Goal: Contribute content: Contribute content

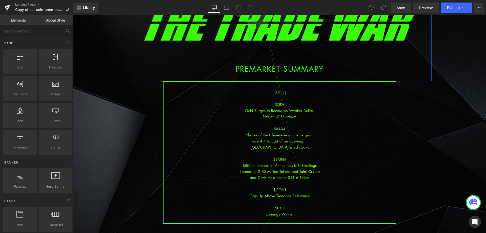
scroll to position [51, 0]
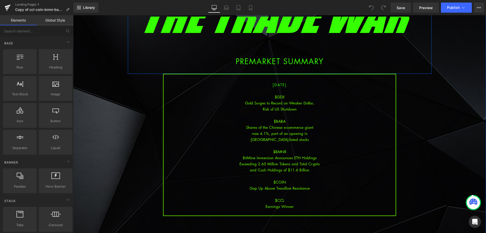
click at [294, 126] on div "Shares of the Chinese e-commerce giant" at bounding box center [279, 127] width 232 height 6
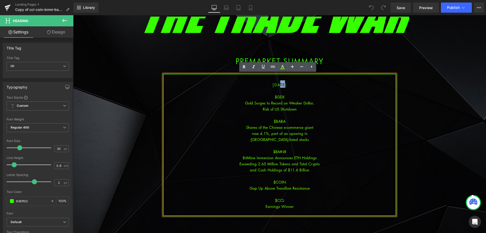
drag, startPoint x: 277, startPoint y: 84, endPoint x: 271, endPoint y: 84, distance: 6.1
click at [273, 84] on span "[DATE]" at bounding box center [280, 84] width 14 height 5
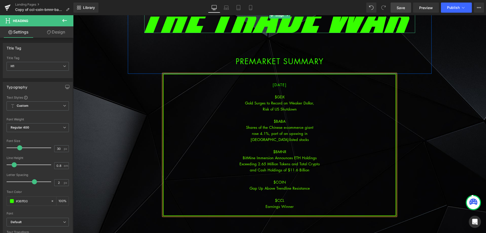
click at [404, 5] on span "Save" at bounding box center [401, 7] width 8 height 5
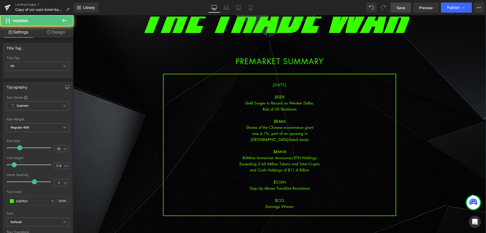
click at [299, 207] on div "Earnings Winner" at bounding box center [279, 206] width 232 height 6
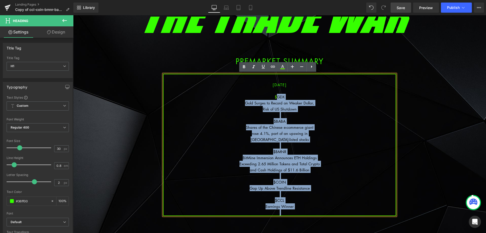
drag, startPoint x: 298, startPoint y: 207, endPoint x: 274, endPoint y: 97, distance: 113.2
click at [274, 97] on div "[DATE] $GDX Gold Surges to Record on Weaker Dollar, Risk of US Shutdown $BABA S…" at bounding box center [279, 145] width 233 height 142
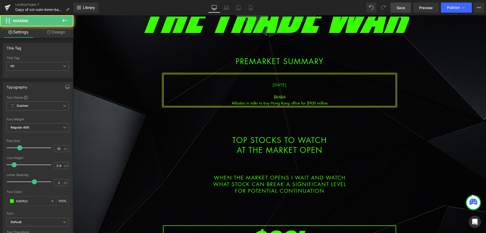
click at [288, 101] on div "Alibaba in talks to buy Hong Kong office for $900 million" at bounding box center [279, 103] width 232 height 6
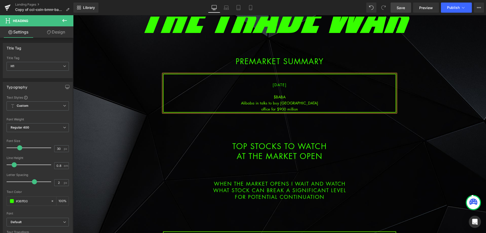
click at [303, 107] on div "office for $900 million" at bounding box center [279, 109] width 232 height 6
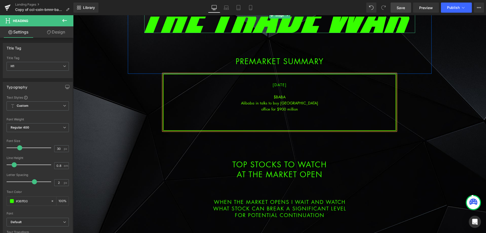
click at [399, 9] on span "Save" at bounding box center [401, 7] width 8 height 5
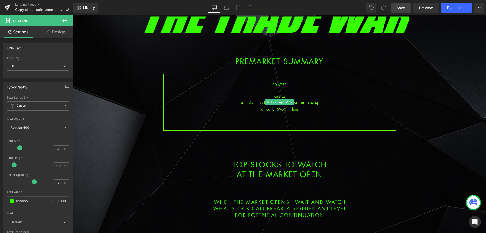
click at [286, 114] on div at bounding box center [279, 115] width 232 height 6
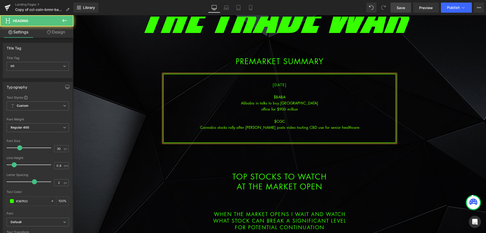
click at [284, 128] on div "Cannabis stocks rally after [PERSON_NAME] posts video touting CBD use for senio…" at bounding box center [279, 127] width 232 height 6
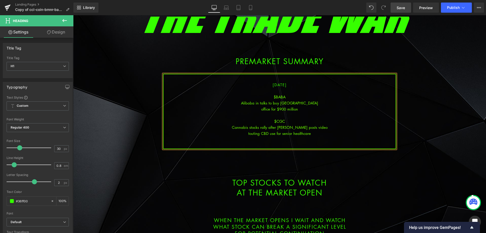
click at [315, 133] on div "touting CBD use for senior healthcare" at bounding box center [279, 133] width 232 height 6
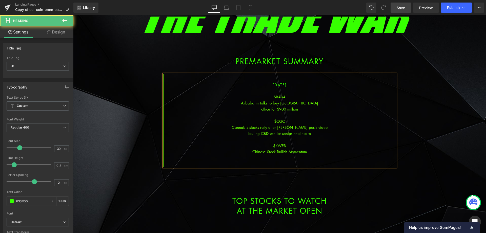
click at [280, 163] on div at bounding box center [279, 163] width 232 height 6
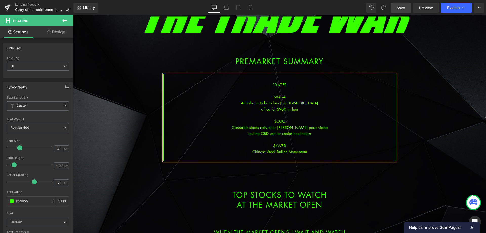
click at [400, 9] on span "Save" at bounding box center [401, 7] width 8 height 5
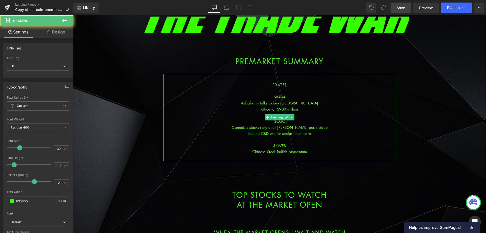
click at [314, 134] on div "touting CBD use for senior healthcare" at bounding box center [279, 133] width 232 height 6
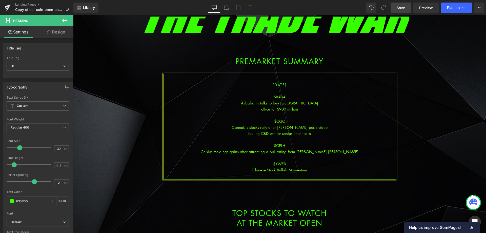
click at [286, 151] on div "Celsius Holdings gains after attracting a bull rating from [PERSON_NAME] [PERSO…" at bounding box center [279, 151] width 232 height 6
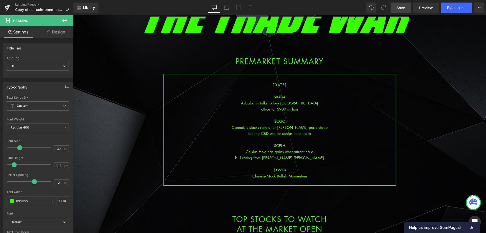
click at [401, 5] on span "Save" at bounding box center [401, 7] width 8 height 5
click at [410, 9] on link "Save" at bounding box center [400, 8] width 20 height 10
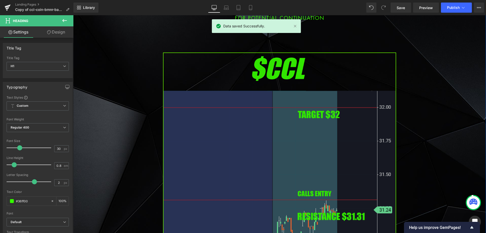
scroll to position [304, 0]
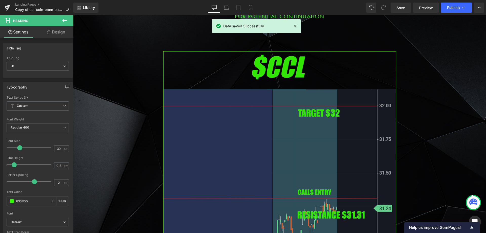
click at [271, 134] on img at bounding box center [279, 184] width 233 height 266
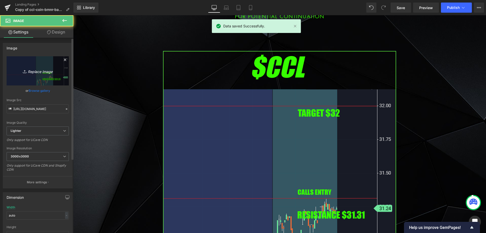
click at [38, 66] on link "Replace Image" at bounding box center [38, 70] width 62 height 29
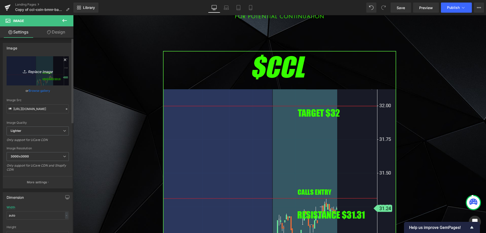
type input "C:\fakepath\baba.png"
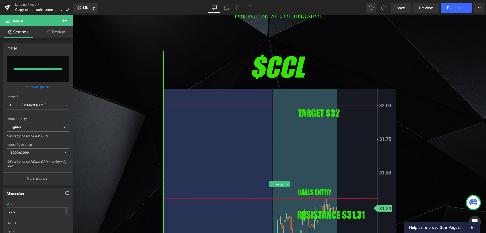
type input "[URL][DOMAIN_NAME]"
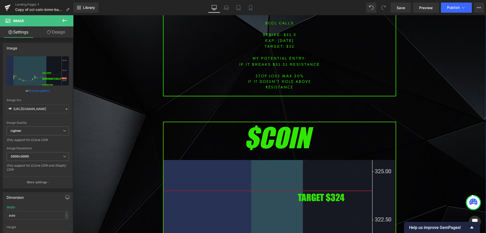
scroll to position [658, 0]
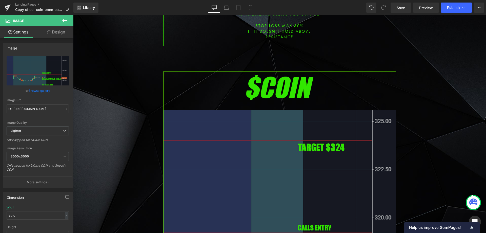
click at [237, 121] on img at bounding box center [279, 204] width 233 height 266
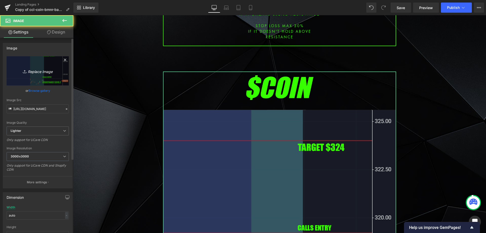
click at [32, 85] on div "Image Quality Lighter Lightest Lighter Lighter Lightest Only support for UCare …" at bounding box center [38, 91] width 62 height 70
click at [32, 84] on link "Replace Image" at bounding box center [38, 70] width 62 height 29
type input "C:\fakepath\celh.png"
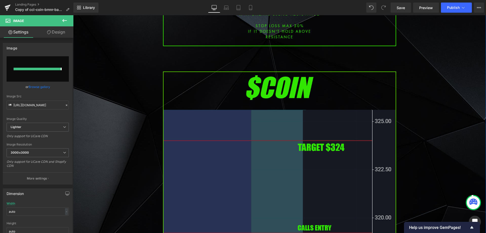
type input "[URL][DOMAIN_NAME]"
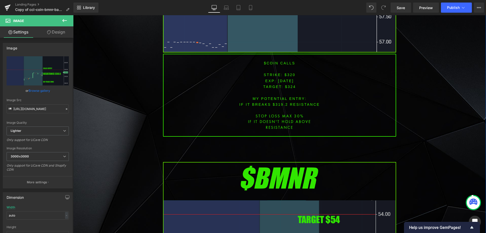
scroll to position [1012, 0]
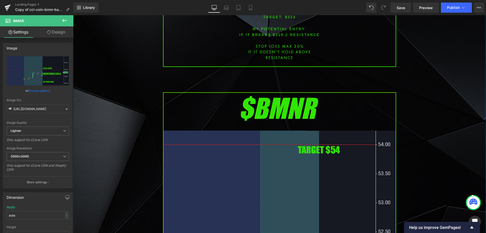
click at [214, 154] on img at bounding box center [279, 225] width 233 height 266
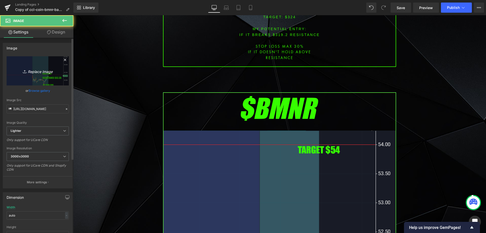
click at [57, 77] on link "Replace Image" at bounding box center [38, 70] width 62 height 29
type input "C:\fakepath\cgc.png"
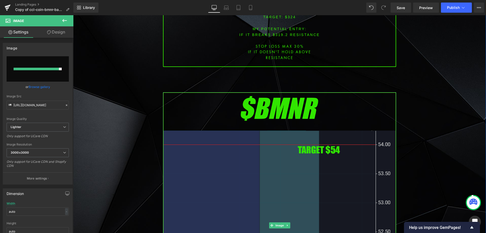
type input "[URL][DOMAIN_NAME]"
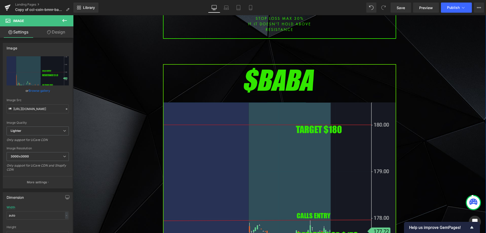
scroll to position [1417, 0]
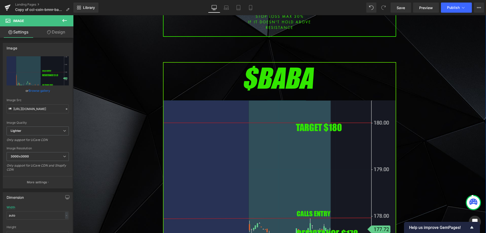
click at [226, 134] on img at bounding box center [279, 195] width 233 height 266
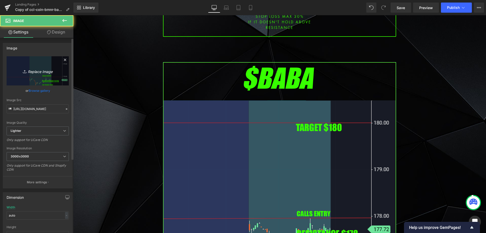
click at [57, 69] on link "Replace Image" at bounding box center [38, 70] width 62 height 29
type input "C:\fakepath\kweb.png"
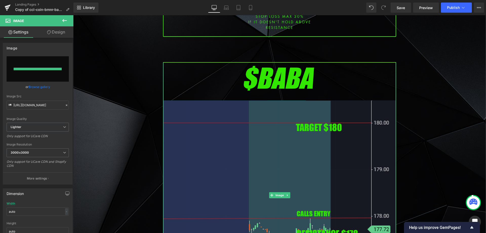
type input "[URL][DOMAIN_NAME]"
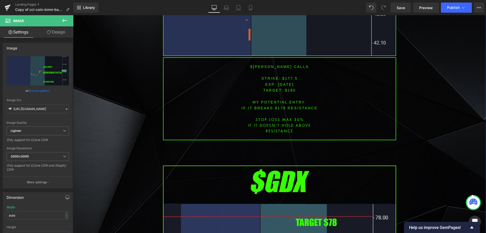
scroll to position [1771, 0]
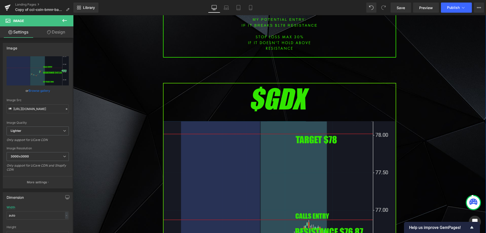
click at [242, 139] on img at bounding box center [279, 216] width 233 height 266
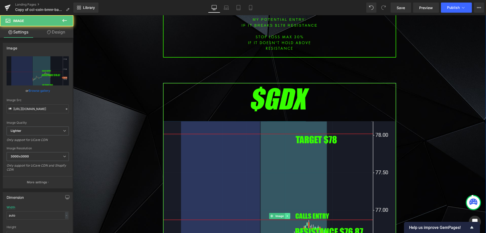
click at [286, 214] on icon at bounding box center [287, 215] width 3 height 3
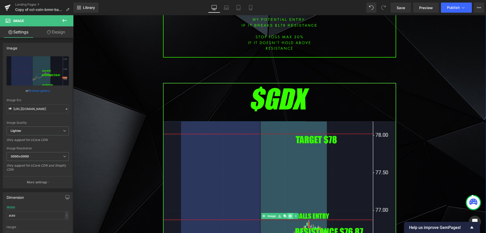
click at [288, 214] on icon at bounding box center [289, 215] width 3 height 3
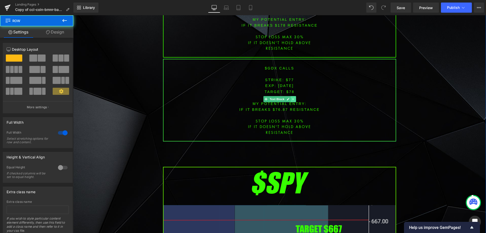
click at [293, 98] on icon at bounding box center [293, 99] width 1 height 2
click at [294, 97] on icon at bounding box center [295, 98] width 3 height 3
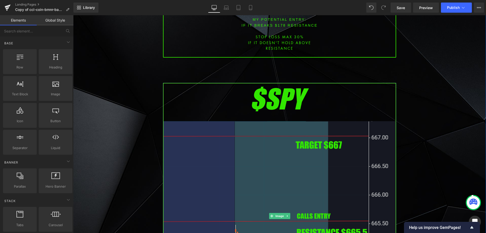
click at [271, 124] on img at bounding box center [279, 216] width 233 height 266
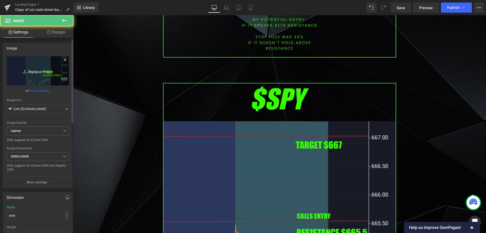
click at [28, 71] on icon "Replace Image" at bounding box center [37, 71] width 40 height 6
type input "C:\fakepath\SPY.png"
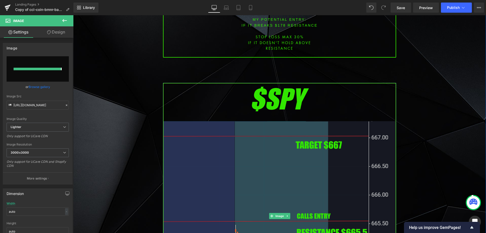
type input "[URL][DOMAIN_NAME]"
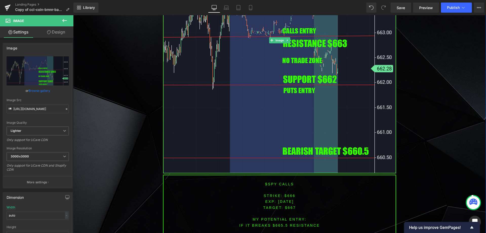
scroll to position [2024, 0]
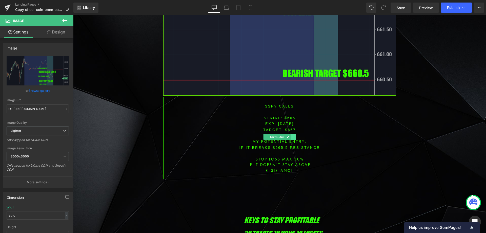
click at [292, 135] on icon at bounding box center [293, 136] width 3 height 3
click at [289, 135] on icon at bounding box center [290, 136] width 3 height 3
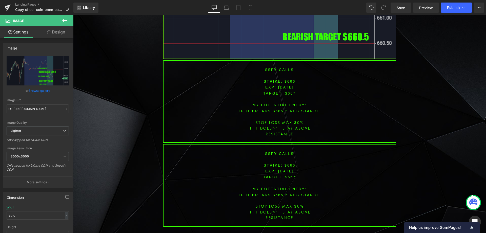
scroll to position [2053, 0]
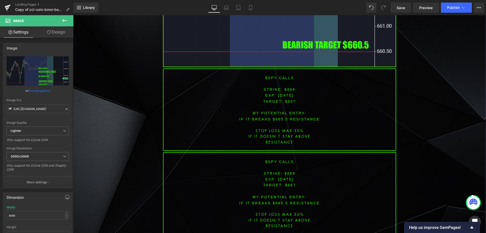
click at [368, 116] on p "IF IT breaks $665.5 resistance" at bounding box center [279, 119] width 232 height 6
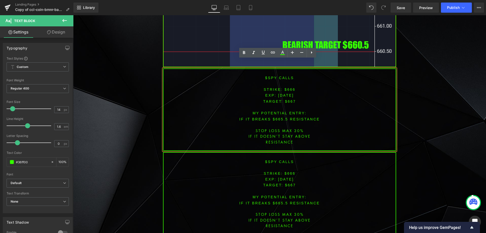
click at [351, 116] on p "IF IT breaks $665.5 resistance" at bounding box center [279, 119] width 232 height 6
click at [278, 93] on span "[DATE]" at bounding box center [286, 95] width 16 height 4
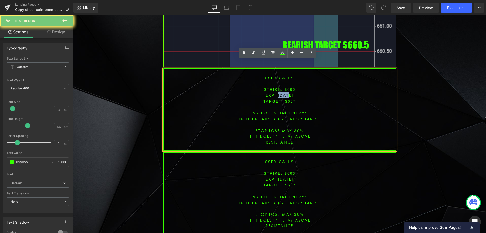
click at [278, 93] on span "[DATE]" at bounding box center [286, 95] width 16 height 4
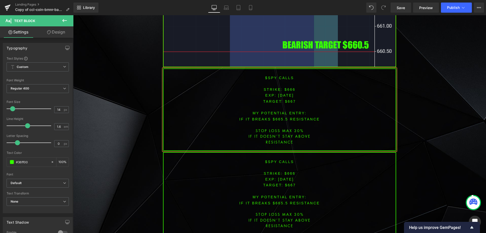
click at [285, 93] on span "[DATE]" at bounding box center [286, 95] width 16 height 4
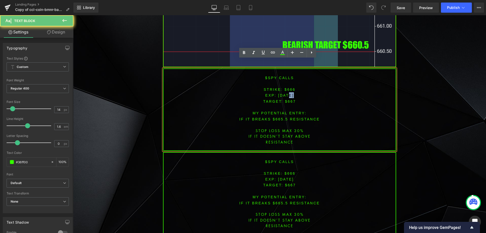
click at [285, 93] on span "[DATE]" at bounding box center [286, 95] width 16 height 4
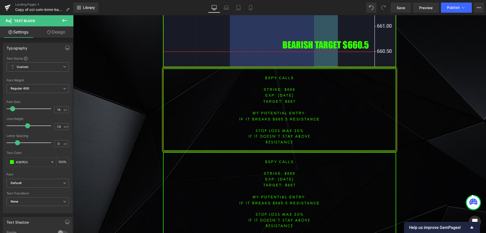
click at [287, 87] on font "STRIKE: $666" at bounding box center [280, 89] width 32 height 4
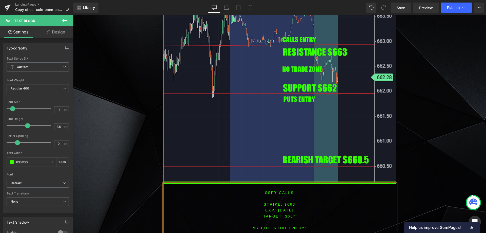
scroll to position [1953, 0]
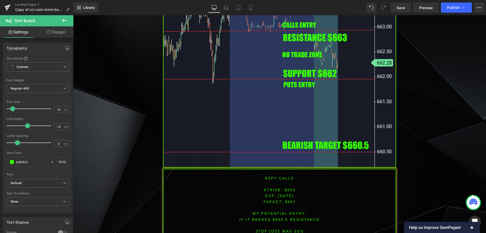
click at [291, 198] on p "TARGET: $667" at bounding box center [279, 201] width 232 height 6
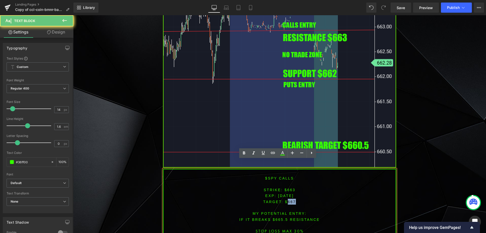
click at [291, 198] on p "TARGET: $667" at bounding box center [279, 201] width 232 height 6
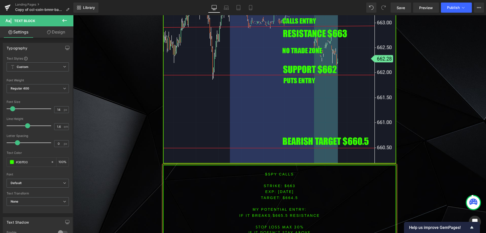
scroll to position [1964, 0]
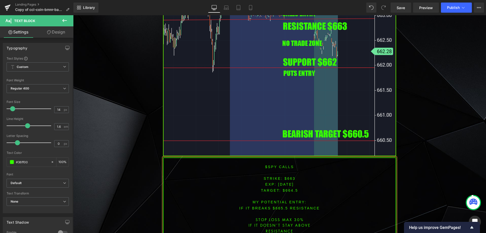
click at [279, 206] on font "IF IT breaks $665.5 resistance" at bounding box center [279, 208] width 80 height 4
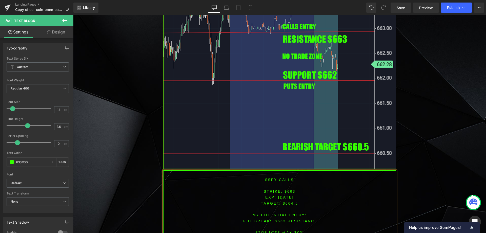
scroll to position [2040, 0]
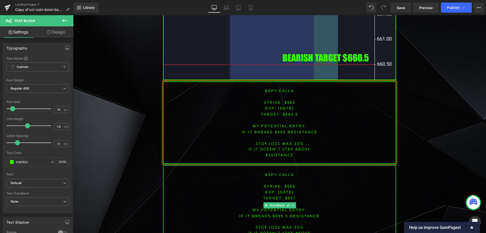
click at [279, 172] on font "$spy calls" at bounding box center [279, 174] width 29 height 4
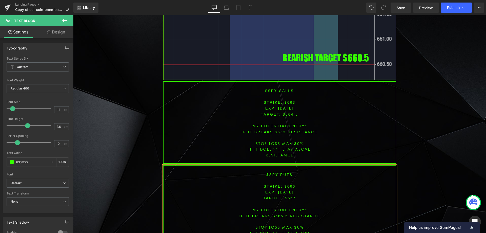
click at [287, 184] on font "STRIKE: $666" at bounding box center [280, 186] width 32 height 4
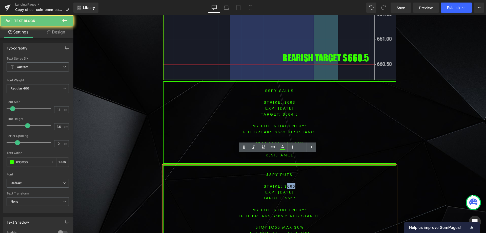
click at [287, 184] on font "STRIKE: $666" at bounding box center [280, 186] width 32 height 4
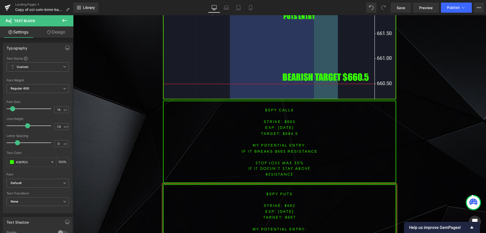
scroll to position [2034, 0]
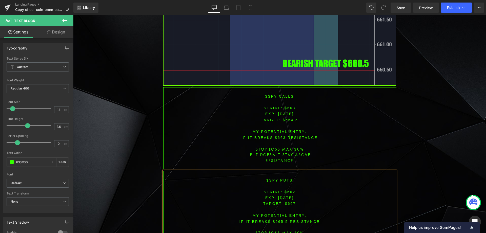
click at [288, 201] on span "TARGET: $667" at bounding box center [279, 203] width 33 height 4
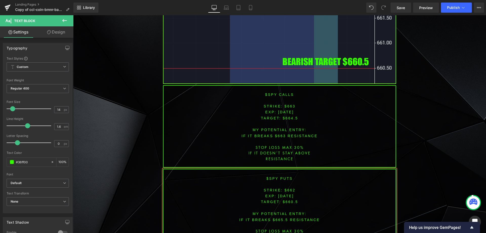
scroll to position [2046, 0]
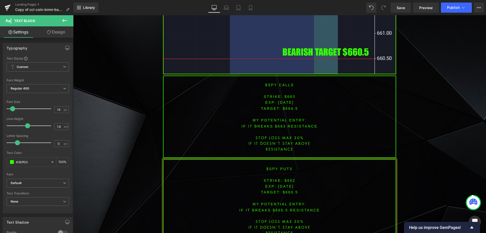
click at [278, 184] on span "[DATE]" at bounding box center [286, 186] width 16 height 4
click at [285, 184] on span "[DATE]" at bounding box center [286, 186] width 16 height 4
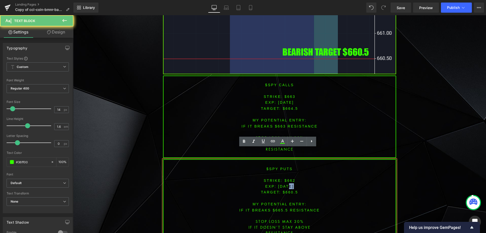
click at [285, 184] on span "[DATE]" at bounding box center [286, 186] width 16 height 4
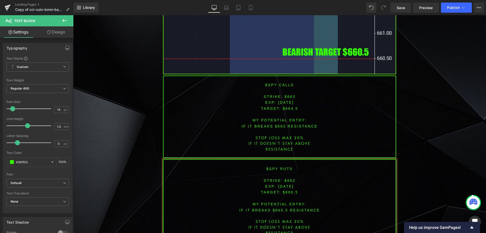
click at [276, 207] on p "IF IT breaks $665.5 resistance" at bounding box center [279, 210] width 232 height 6
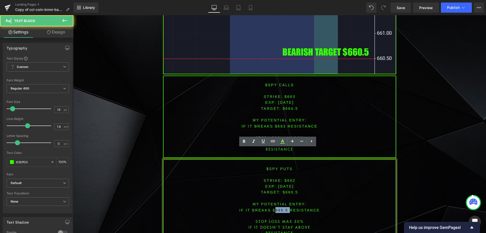
click at [276, 207] on p "IF IT breaks $665.5 resistance" at bounding box center [279, 210] width 232 height 6
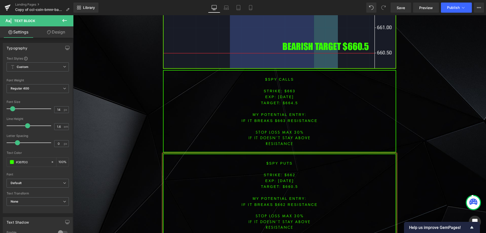
scroll to position [2063, 0]
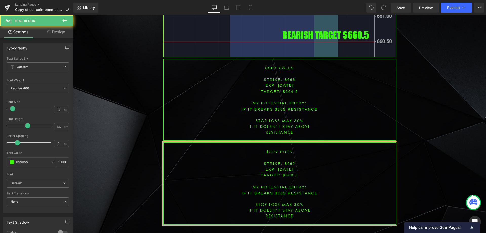
click at [297, 191] on font "IF IT breaks $662 resistance" at bounding box center [279, 193] width 76 height 4
click at [300, 207] on p "IF IT DOESN´T STAY above" at bounding box center [279, 210] width 232 height 6
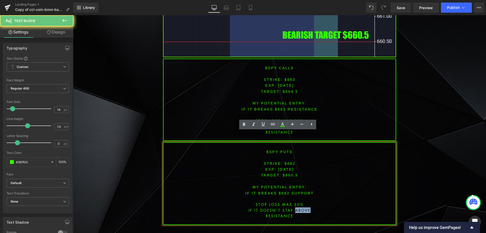
click at [300, 207] on p "IF IT DOESN´T STAY above" at bounding box center [279, 210] width 232 height 6
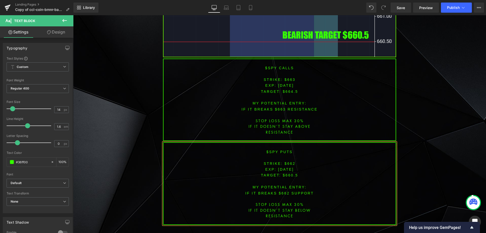
click at [271, 213] on p "resistance" at bounding box center [279, 216] width 232 height 6
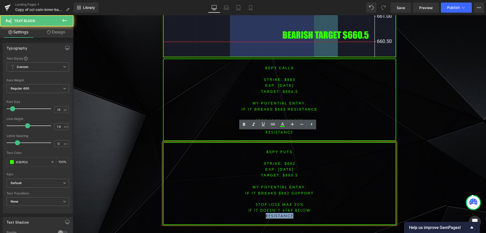
click at [271, 213] on p "resistance" at bounding box center [279, 216] width 232 height 6
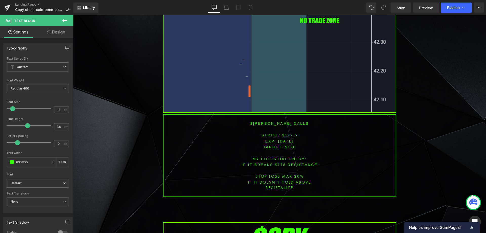
scroll to position [1632, 0]
click at [270, 121] on font "$[PERSON_NAME] CALLS" at bounding box center [279, 123] width 58 height 4
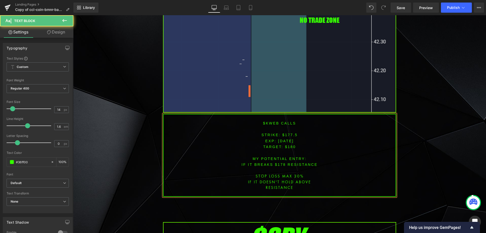
click at [287, 133] on font "STRIKE: $177.5" at bounding box center [279, 135] width 36 height 4
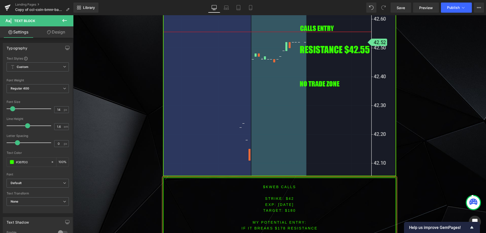
scroll to position [1582, 0]
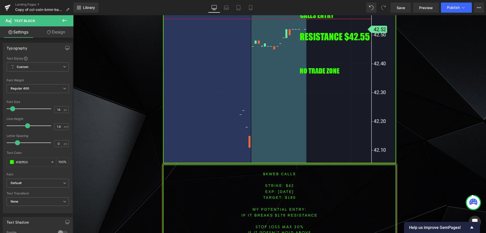
click at [289, 195] on span "TARGET: $180" at bounding box center [279, 197] width 33 height 4
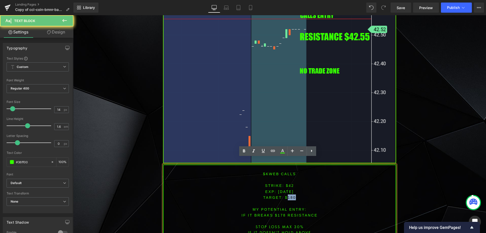
click at [289, 195] on span "TARGET: $180" at bounding box center [279, 197] width 33 height 4
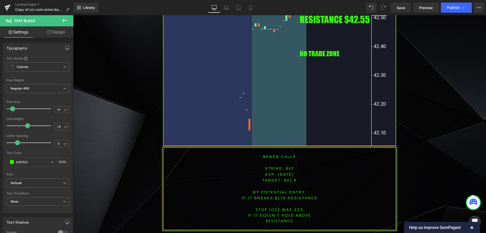
scroll to position [1607, 0]
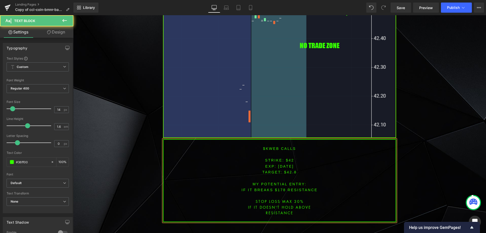
click at [278, 188] on font "IF IT BREAKS $178 resistance" at bounding box center [279, 190] width 76 height 4
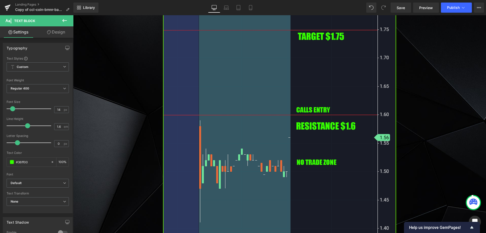
scroll to position [1254, 0]
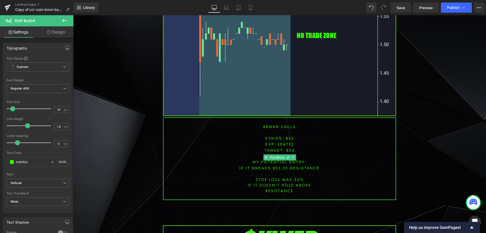
click at [273, 124] on font "$bmnr CALLS" at bounding box center [279, 126] width 33 height 4
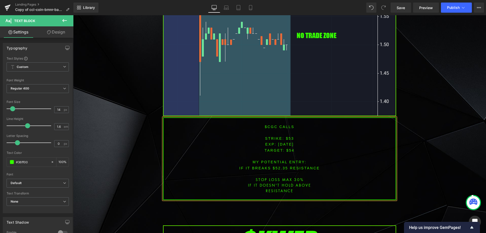
click at [289, 136] on font "STRIKE: $53" at bounding box center [279, 138] width 29 height 4
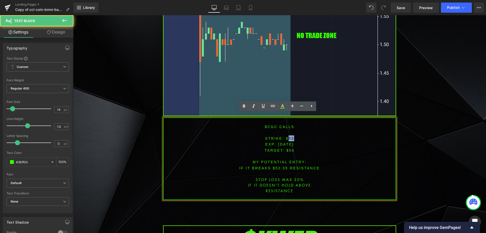
click at [289, 136] on font "STRIKE: $53" at bounding box center [279, 138] width 29 height 4
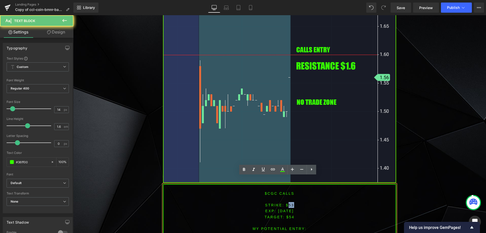
scroll to position [1178, 0]
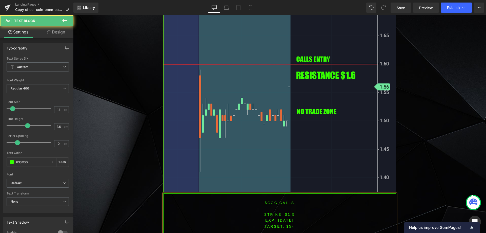
click at [291, 224] on span "TARGET: $54" at bounding box center [279, 226] width 30 height 4
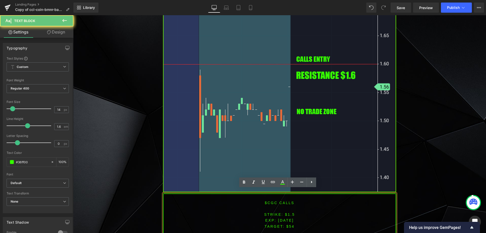
click at [291, 224] on span "TARGET: $54" at bounding box center [279, 226] width 30 height 4
click at [287, 224] on span "TARGET: $54" at bounding box center [279, 226] width 30 height 4
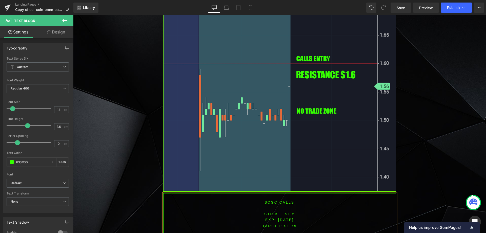
scroll to position [1193, 0]
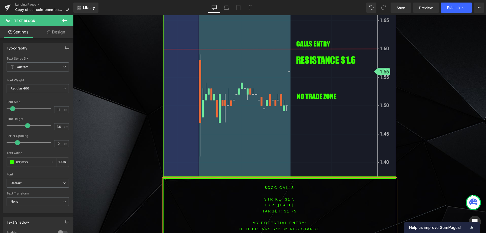
click at [281, 226] on font "IF IT BREAKS $52.35 resistance" at bounding box center [279, 228] width 80 height 4
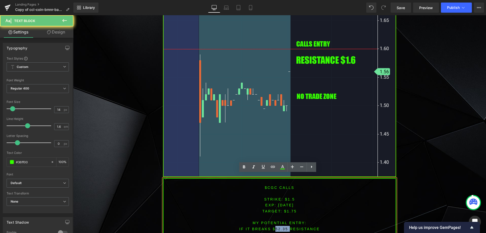
click at [281, 226] on font "IF IT BREAKS $52.35 resistance" at bounding box center [279, 228] width 80 height 4
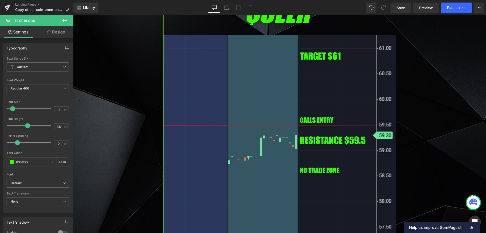
scroll to position [839, 0]
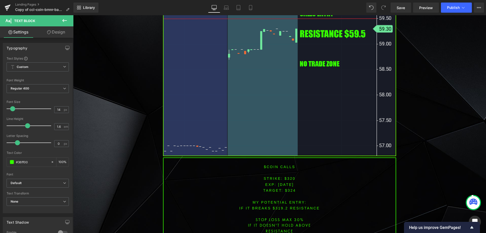
click at [272, 164] on font "$coin CALLS" at bounding box center [279, 166] width 31 height 4
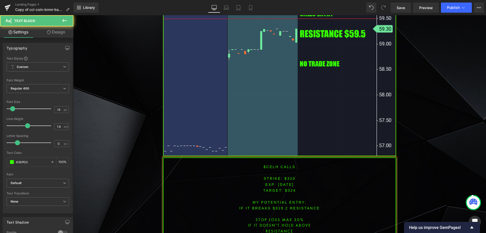
click at [288, 176] on font "STRIKE: $320" at bounding box center [280, 178] width 32 height 4
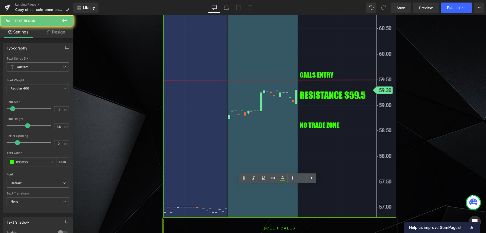
scroll to position [763, 0]
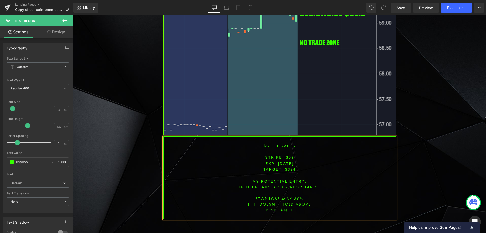
click at [287, 167] on span "TARGET: $324" at bounding box center [279, 169] width 33 height 4
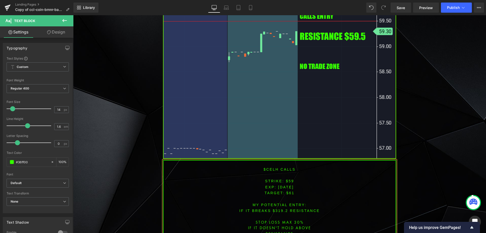
scroll to position [846, 0]
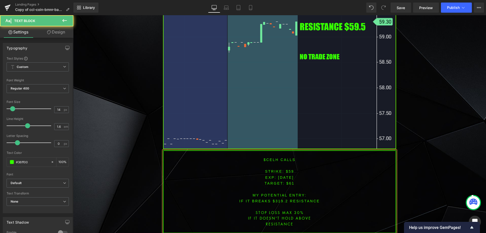
click at [280, 199] on font "IF IT BREAKS $319.2 resistance" at bounding box center [279, 201] width 80 height 4
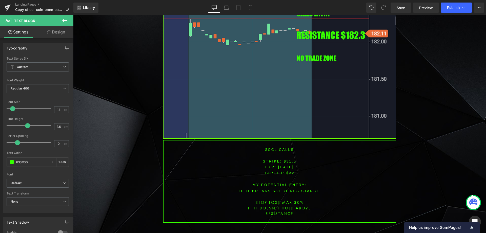
scroll to position [484, 0]
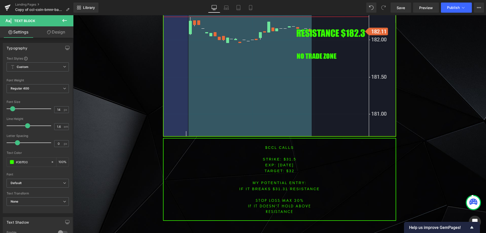
click at [271, 147] on font "$ccl CALLS" at bounding box center [279, 147] width 29 height 4
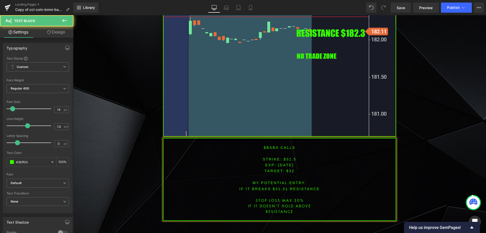
click at [289, 160] on p "STRIKE: $31.5" at bounding box center [279, 159] width 232 height 6
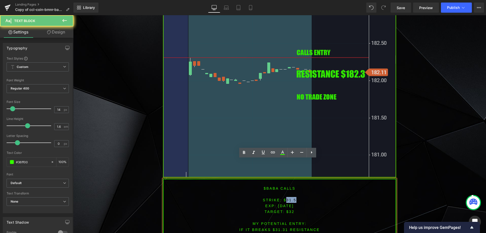
scroll to position [433, 0]
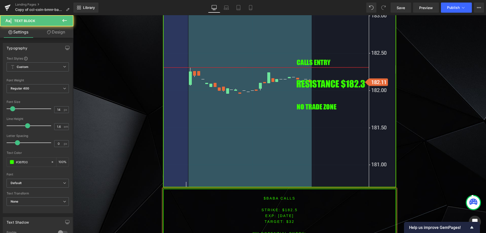
click at [290, 221] on span "TARGET: $32" at bounding box center [279, 221] width 30 height 4
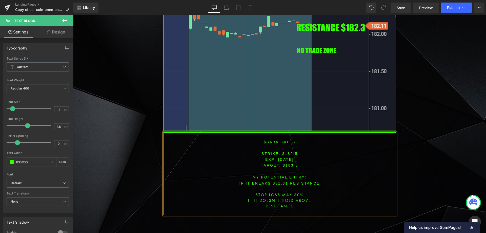
scroll to position [499, 0]
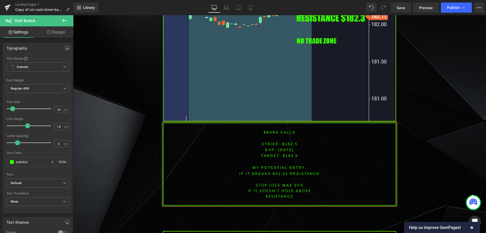
click at [277, 173] on font "IF IT BREAKS $31.31 resistance" at bounding box center [279, 173] width 80 height 4
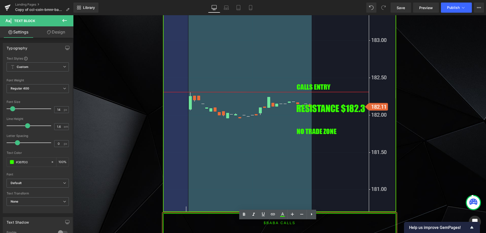
scroll to position [448, 0]
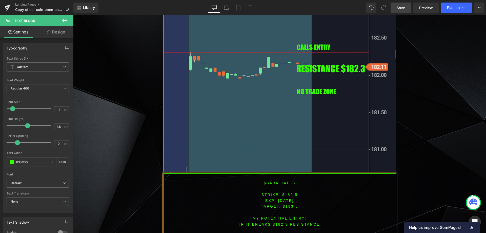
drag, startPoint x: 400, startPoint y: 4, endPoint x: 400, endPoint y: 10, distance: 6.3
click at [401, 4] on link "Save" at bounding box center [400, 8] width 20 height 10
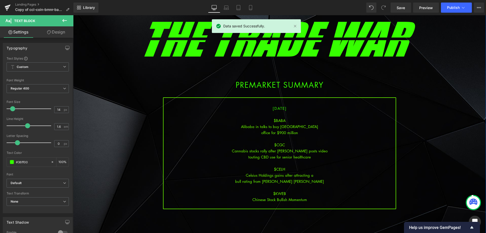
scroll to position [43, 0]
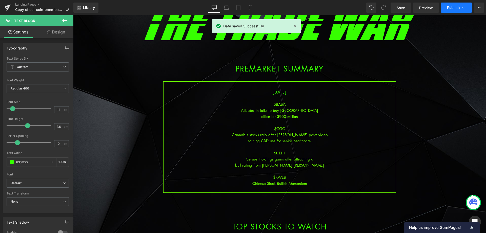
click at [458, 6] on span "Publish" at bounding box center [453, 8] width 13 height 4
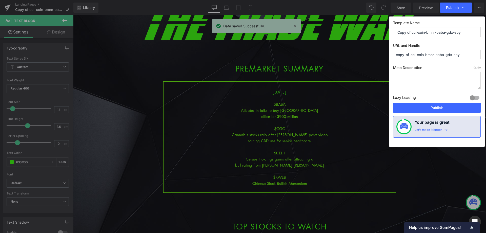
drag, startPoint x: 464, startPoint y: 33, endPoint x: 369, endPoint y: 35, distance: 95.2
click at [369, 35] on div "Publish Template Name Copy of ccl-coin-bmnr-baba-gdx-spy URL and Handle copy-of…" at bounding box center [243, 116] width 486 height 233
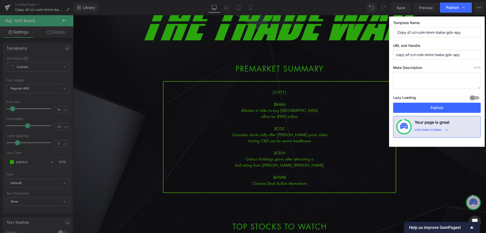
drag, startPoint x: 384, startPoint y: 182, endPoint x: 361, endPoint y: 124, distance: 62.4
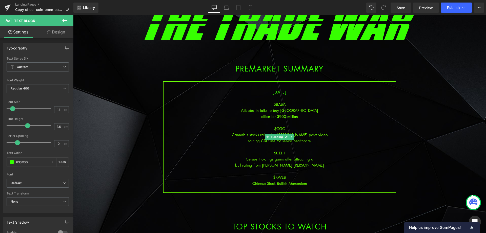
click at [303, 117] on div "office for $900 million" at bounding box center [279, 116] width 232 height 6
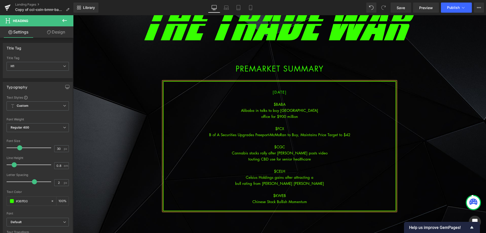
click at [285, 135] on div "B of A Securities Upgrades Freeport-McMoRan to Buy, Maintains Price Target to $…" at bounding box center [279, 134] width 232 height 6
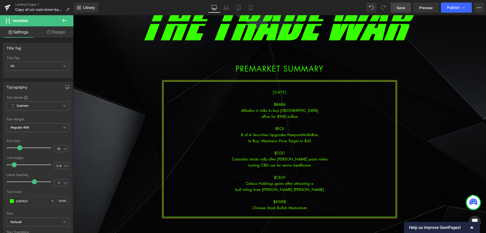
click at [399, 7] on span "Save" at bounding box center [401, 7] width 8 height 5
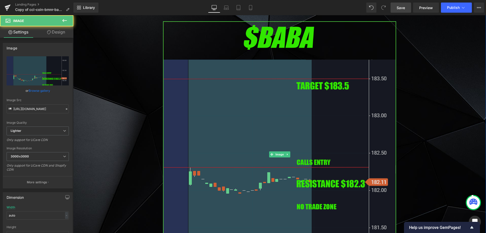
scroll to position [372, 0]
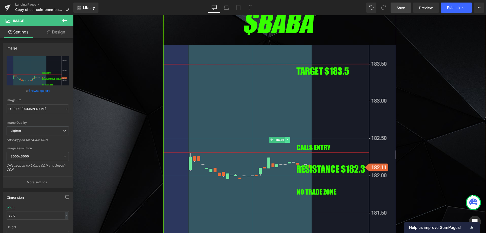
click at [287, 140] on link at bounding box center [287, 139] width 5 height 6
click at [282, 137] on link at bounding box center [284, 139] width 5 height 6
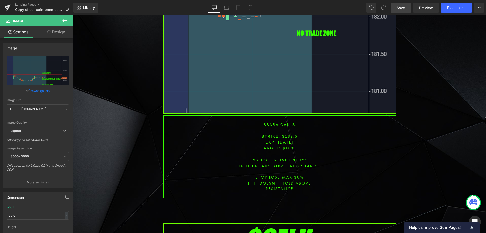
scroll to position [837, 0]
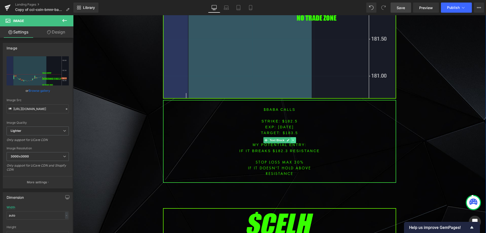
click at [292, 139] on icon at bounding box center [293, 139] width 3 height 3
click at [289, 141] on icon at bounding box center [290, 139] width 3 height 3
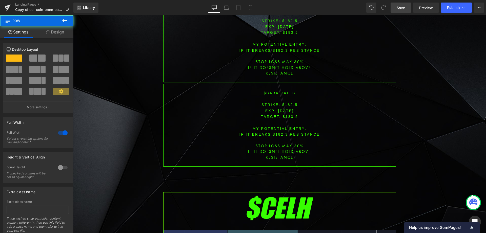
scroll to position [932, 0]
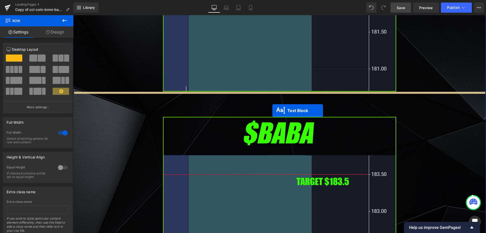
drag, startPoint x: 262, startPoint y: 127, endPoint x: 269, endPoint y: 103, distance: 24.7
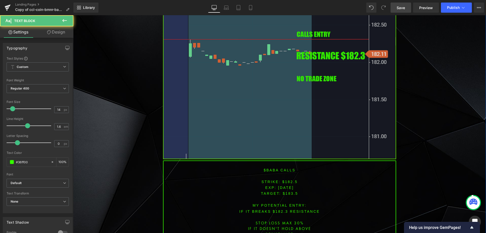
scroll to position [477, 0]
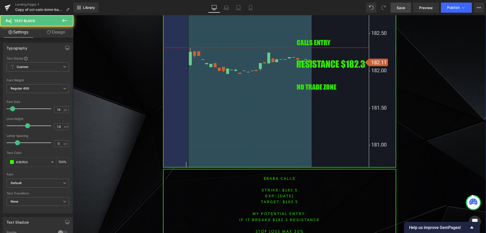
click at [251, 87] on img at bounding box center [279, 35] width 233 height 266
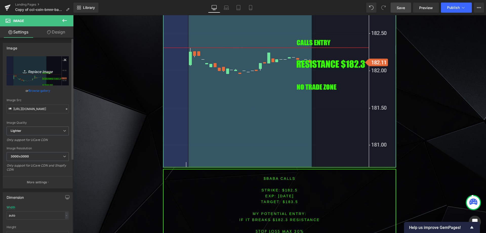
click at [30, 65] on link "Replace Image" at bounding box center [38, 70] width 62 height 29
type input "C:\fakepath\FCX.png"
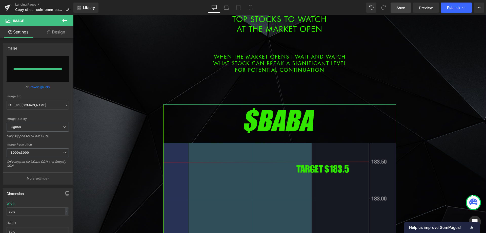
type input "[URL][DOMAIN_NAME]"
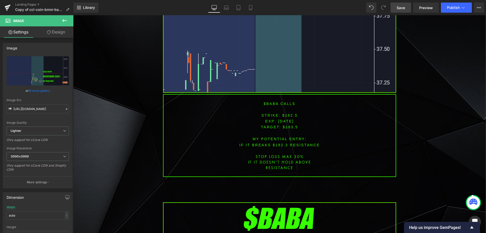
scroll to position [553, 0]
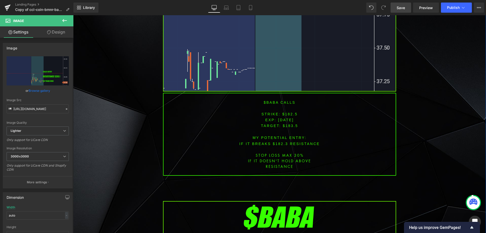
click at [271, 101] on font "$BABA CALLS" at bounding box center [280, 102] width 32 height 4
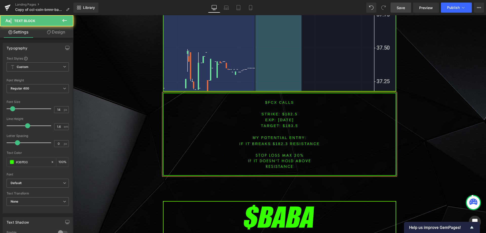
click at [287, 112] on font "STRIKE: $182.5" at bounding box center [279, 114] width 36 height 4
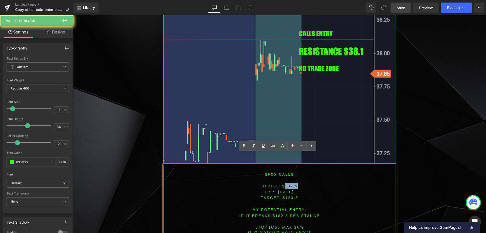
scroll to position [477, 0]
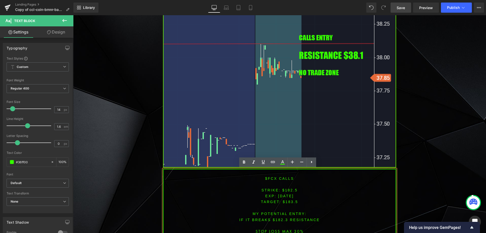
click at [285, 194] on span "[DATE]" at bounding box center [286, 196] width 16 height 4
click at [289, 189] on font "STRIKE: $182.5" at bounding box center [279, 190] width 36 height 4
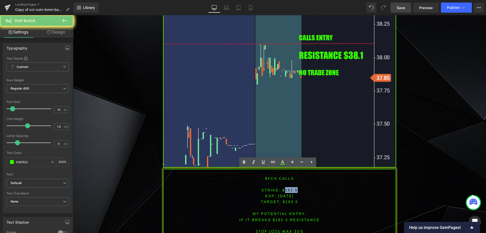
click at [290, 189] on font "STRIKE: $182.5" at bounding box center [279, 190] width 36 height 4
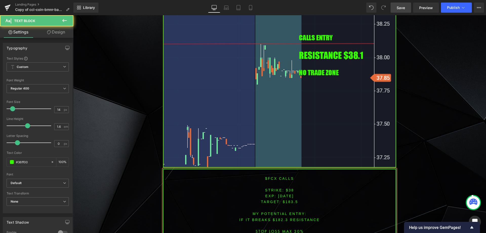
click at [290, 202] on span "TARGET: $183.5" at bounding box center [279, 201] width 37 height 4
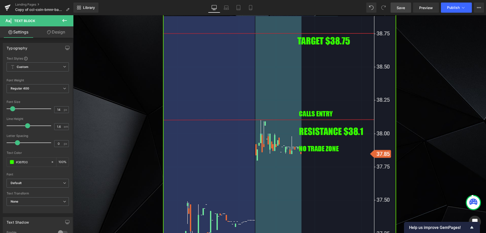
scroll to position [447, 0]
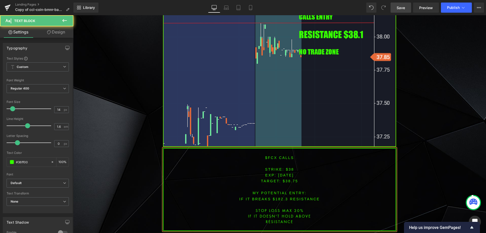
click at [278, 197] on font "IF IT BREAKS $182.3 resistance" at bounding box center [279, 199] width 80 height 4
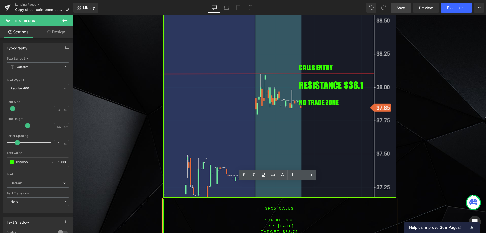
scroll to position [464, 0]
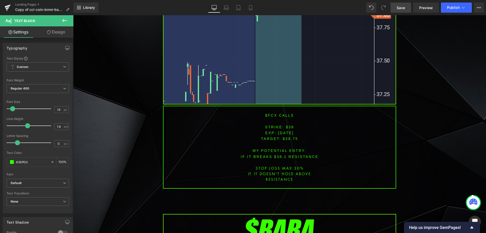
click at [400, 6] on span "Save" at bounding box center [401, 7] width 8 height 5
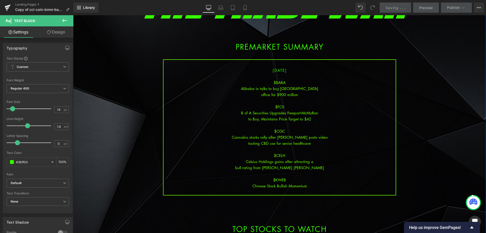
scroll to position [59, 0]
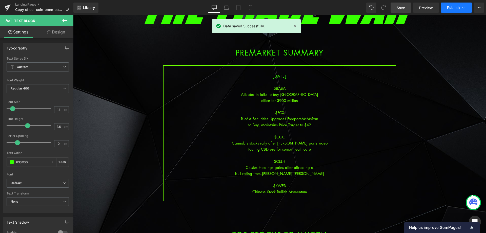
click at [463, 6] on icon at bounding box center [463, 7] width 5 height 5
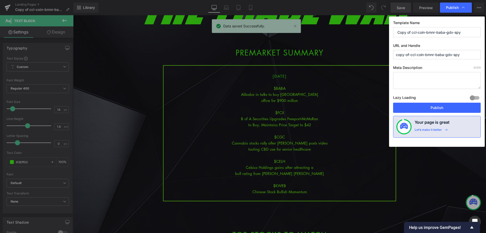
drag, startPoint x: 462, startPoint y: 31, endPoint x: 346, endPoint y: 33, distance: 115.7
click at [346, 33] on div "Publish Template Name Copy of ccl-coin-bmnr-baba-gdx-spy URL and Handle copy-of…" at bounding box center [243, 116] width 486 height 233
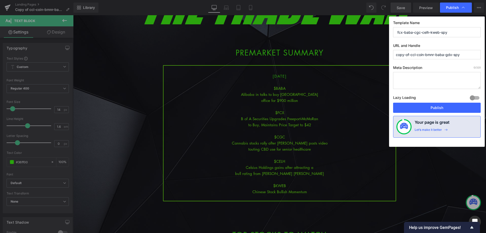
drag, startPoint x: 454, startPoint y: 34, endPoint x: 361, endPoint y: 32, distance: 93.1
click at [361, 32] on div "Publish Template Name fcx-baba-cgc-celh-kweb-spy URL and Handle copy-of-ccl-coi…" at bounding box center [243, 116] width 486 height 233
type input "fcx-baba-cgc-celh-kweb-spy"
drag, startPoint x: 465, startPoint y: 55, endPoint x: 379, endPoint y: 73, distance: 88.2
click at [365, 58] on div "Publish Template Name fcx-baba-cgc-celh-kweb-spy URL and Handle copy-of-ccl-coi…" at bounding box center [243, 116] width 486 height 233
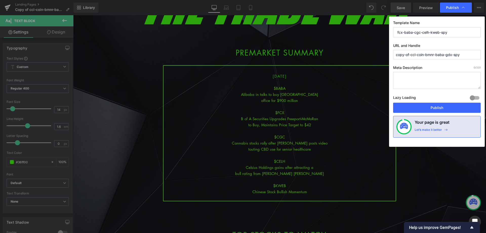
paste input "fcx-baba-cgc-celh-kweb"
type input "fcx-baba-cgc-celh-kweb-spy"
drag, startPoint x: 437, startPoint y: 110, endPoint x: 363, endPoint y: 96, distance: 74.8
click at [437, 110] on button "Publish" at bounding box center [437, 107] width 88 height 10
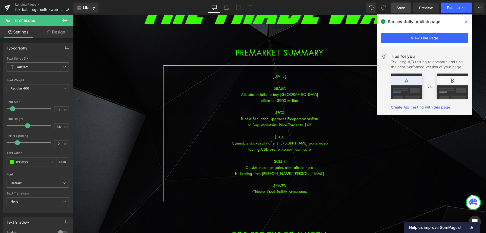
drag, startPoint x: 465, startPoint y: 20, endPoint x: 167, endPoint y: 2, distance: 298.6
click at [465, 20] on icon at bounding box center [466, 22] width 3 height 4
